Goal: Navigation & Orientation: Understand site structure

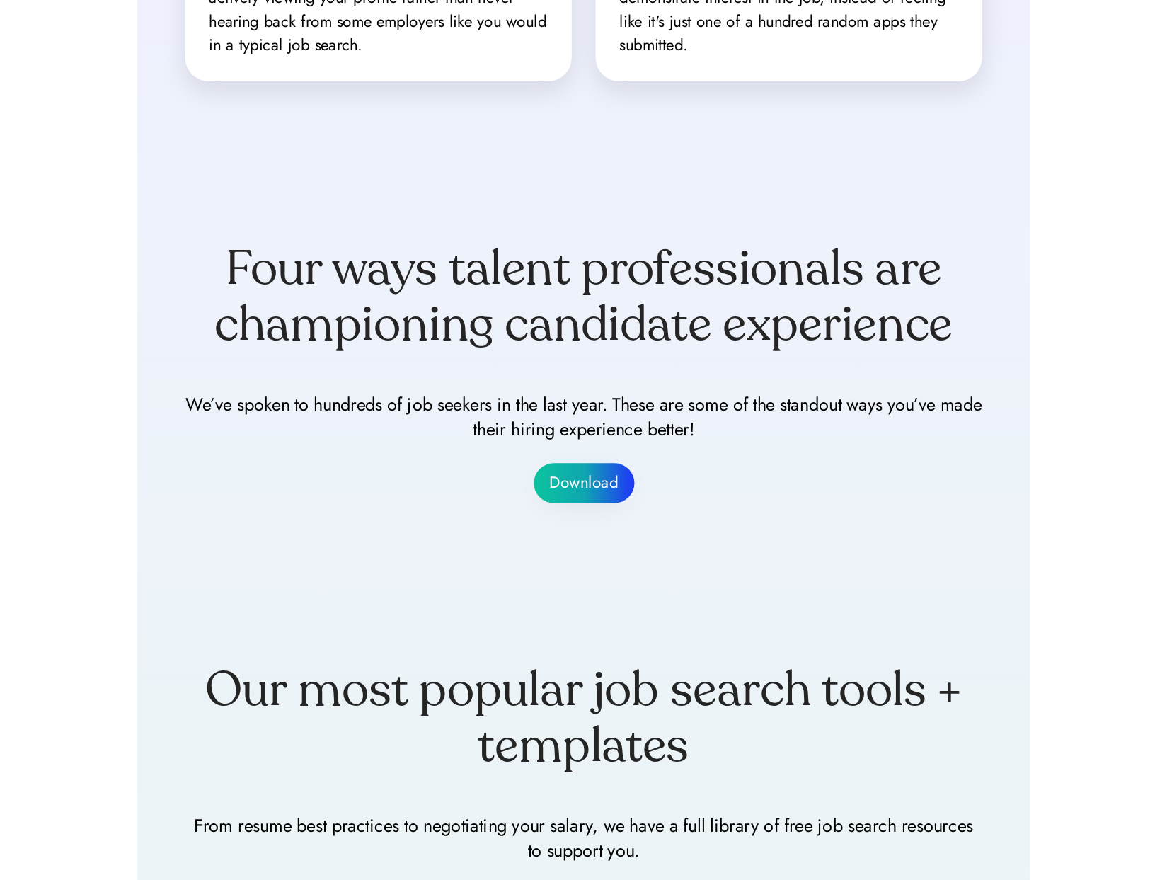
scroll to position [1506, 0]
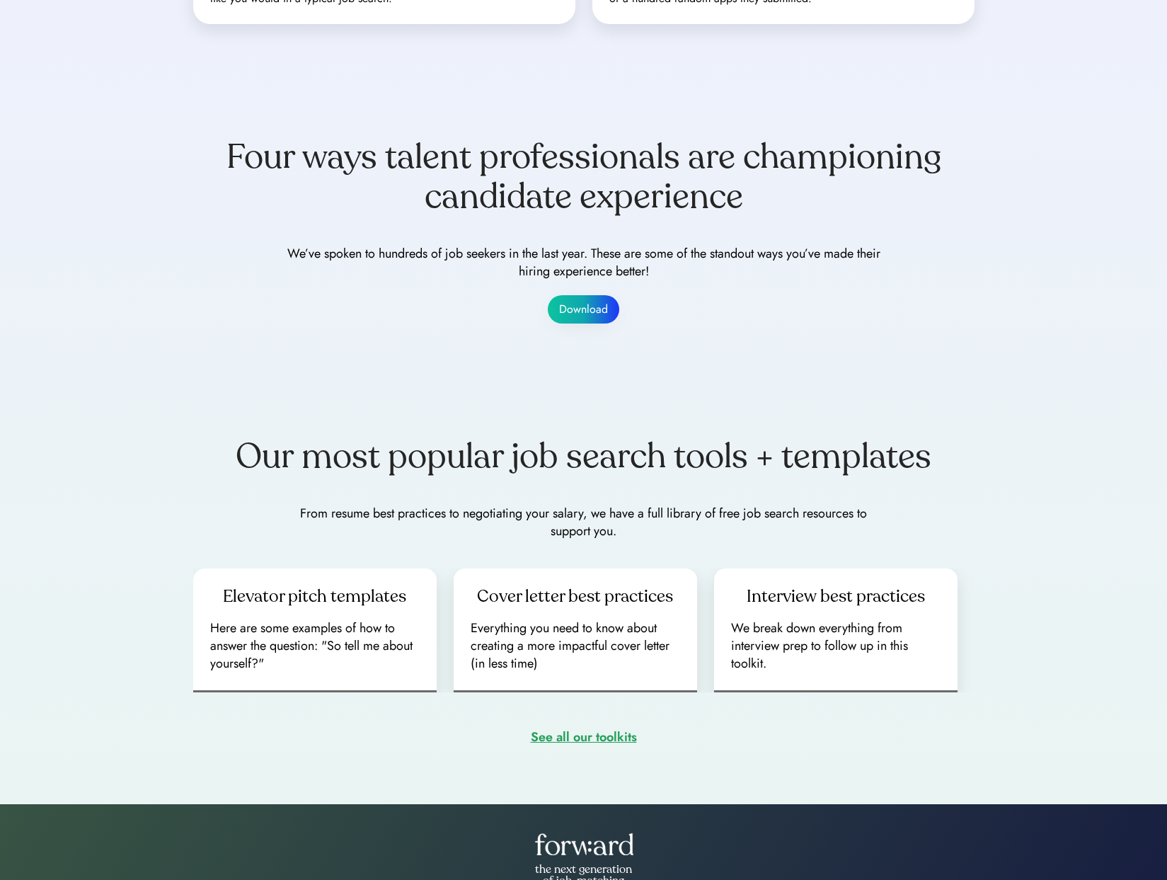
drag, startPoint x: 880, startPoint y: 205, endPoint x: 903, endPoint y: 207, distance: 22.8
click at [880, 205] on div "Four ways talent professionals are championing candidate experience" at bounding box center [583, 176] width 781 height 79
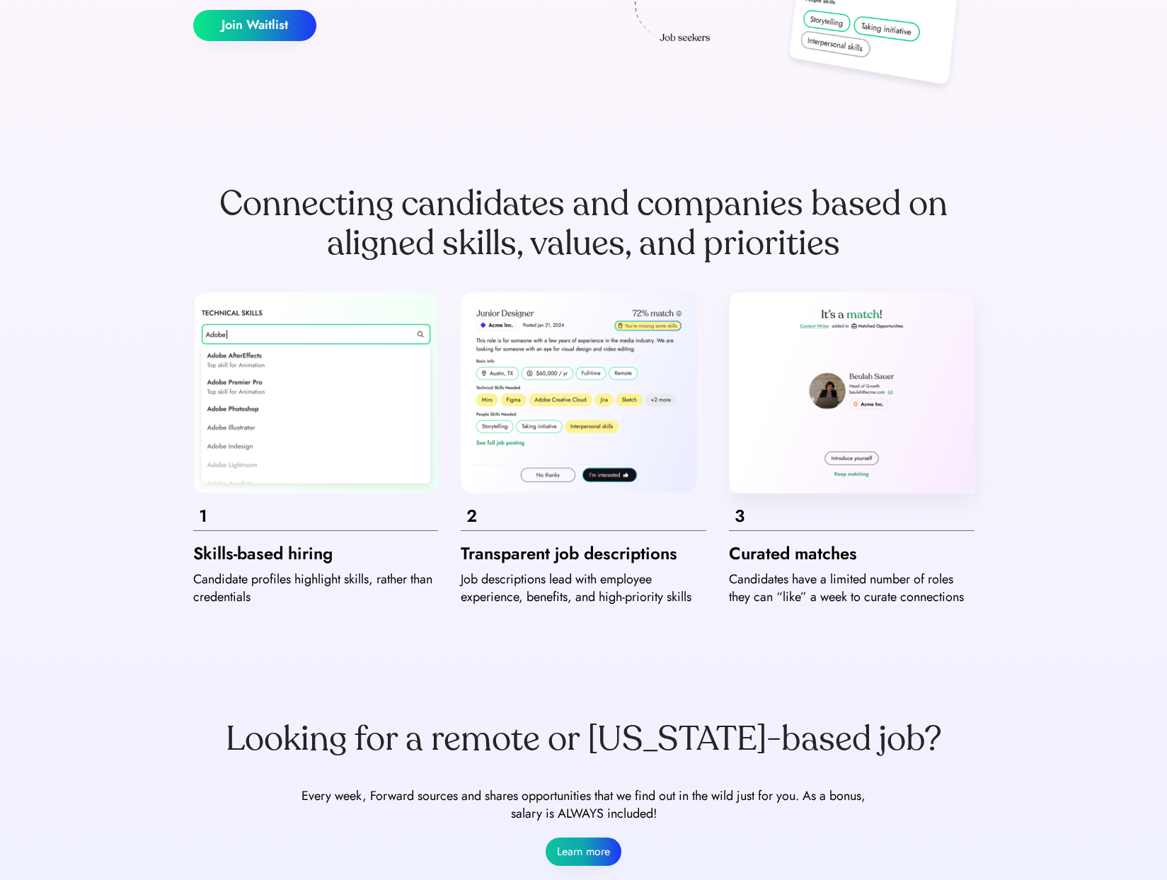
scroll to position [0, 0]
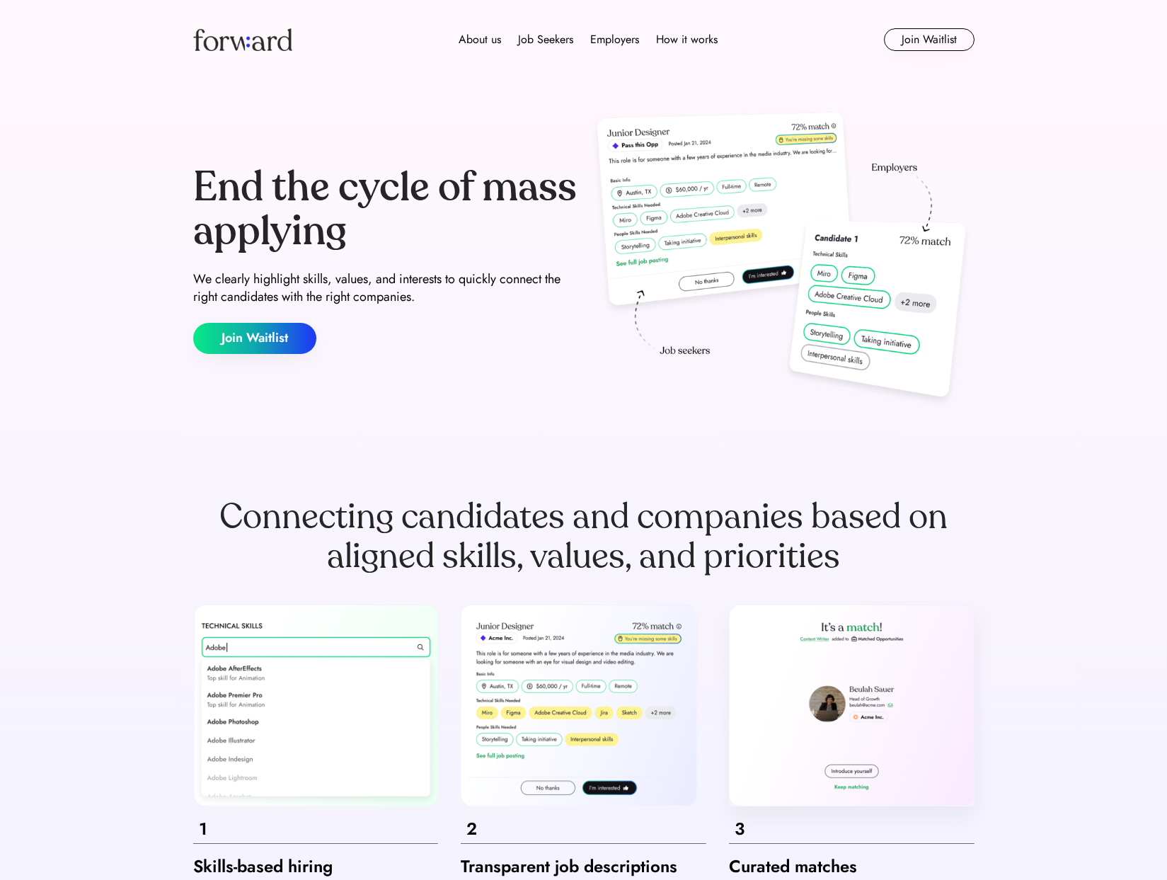
click at [471, 50] on div "About us Job Seekers Employers How it works Join Waitlist" at bounding box center [583, 39] width 849 height 79
click at [471, 43] on div "About us" at bounding box center [480, 39] width 42 height 17
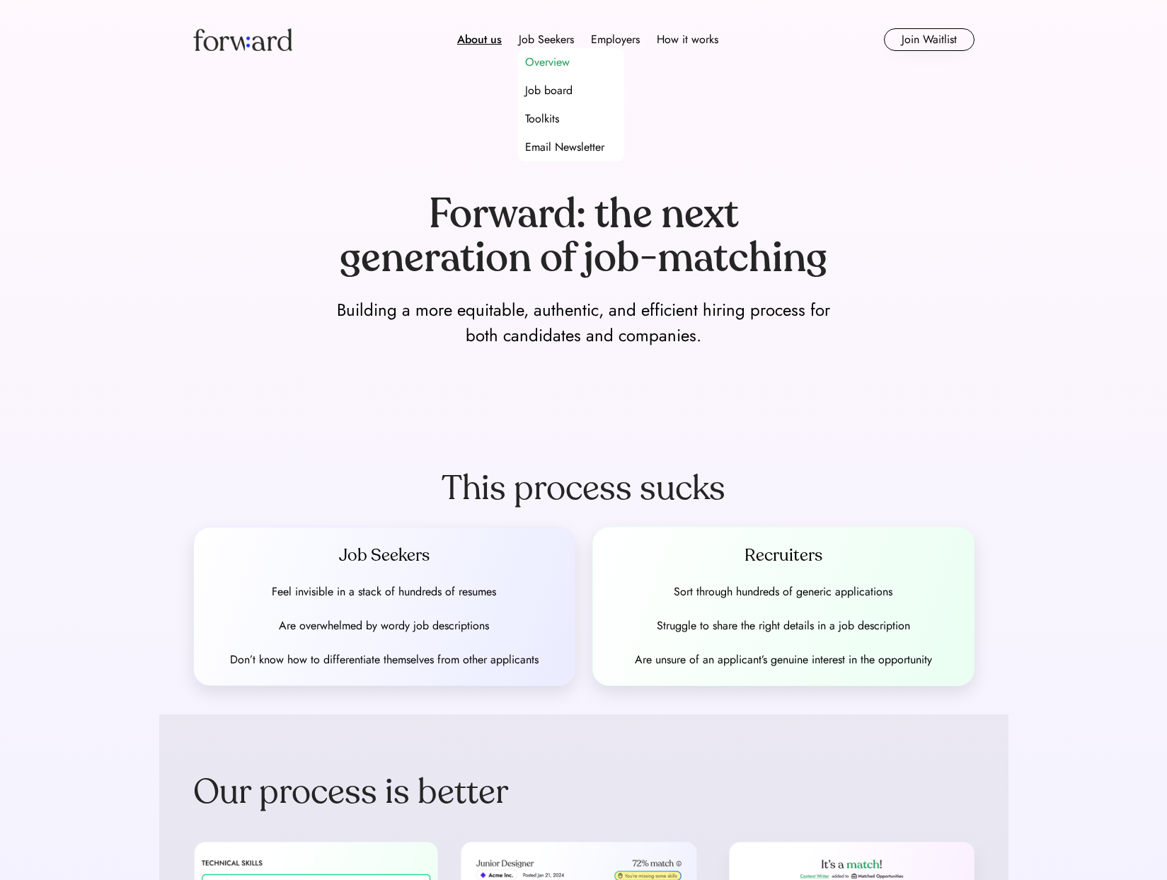
click at [549, 63] on div "Overview" at bounding box center [547, 62] width 45 height 17
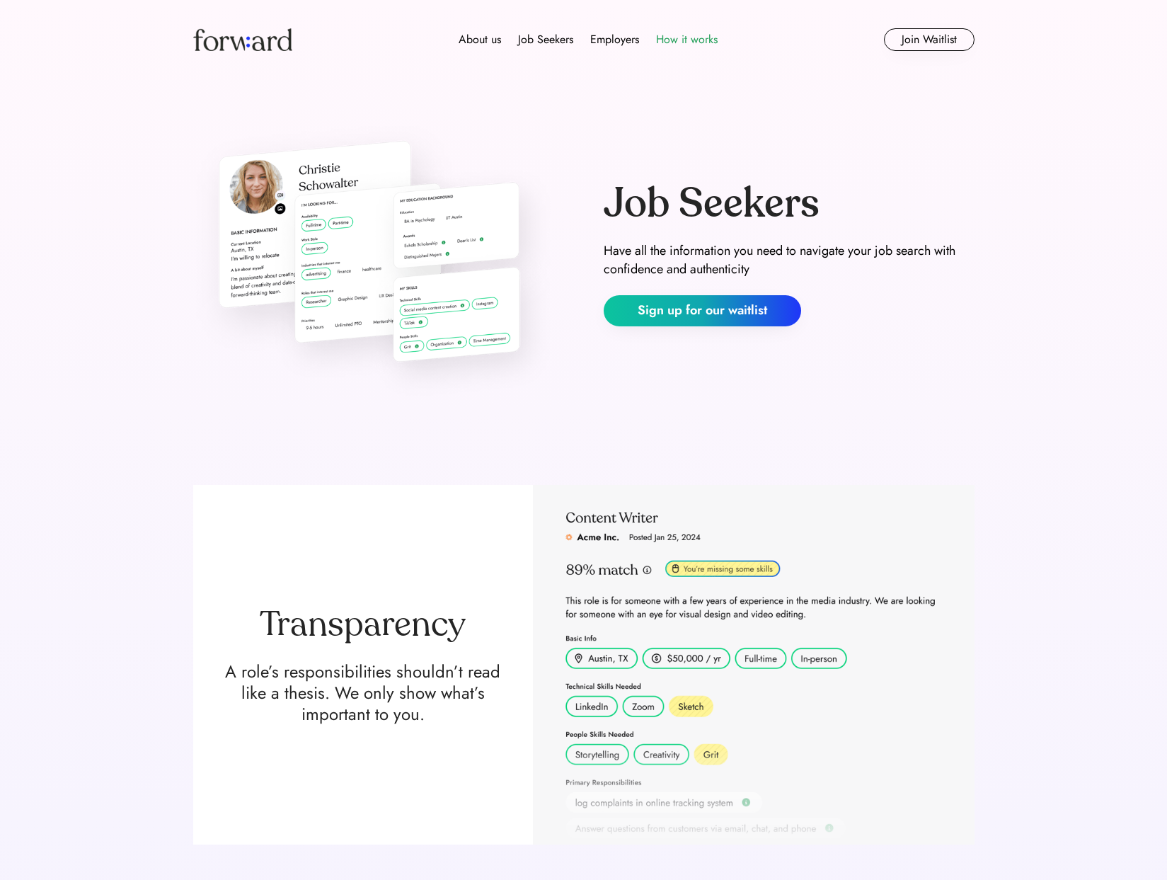
click at [693, 45] on div "How it works" at bounding box center [687, 39] width 62 height 17
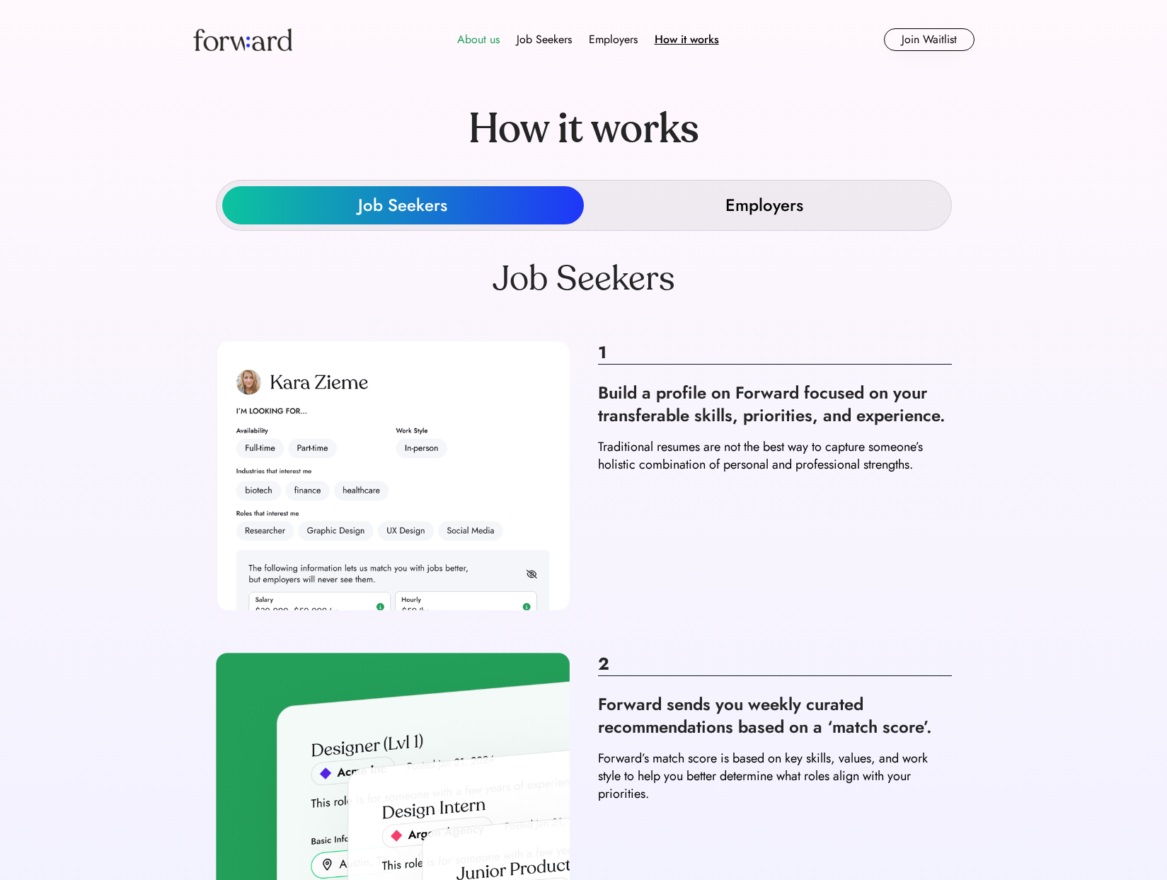
click at [481, 41] on div "About us" at bounding box center [478, 39] width 42 height 17
